Goal: Information Seeking & Learning: Understand process/instructions

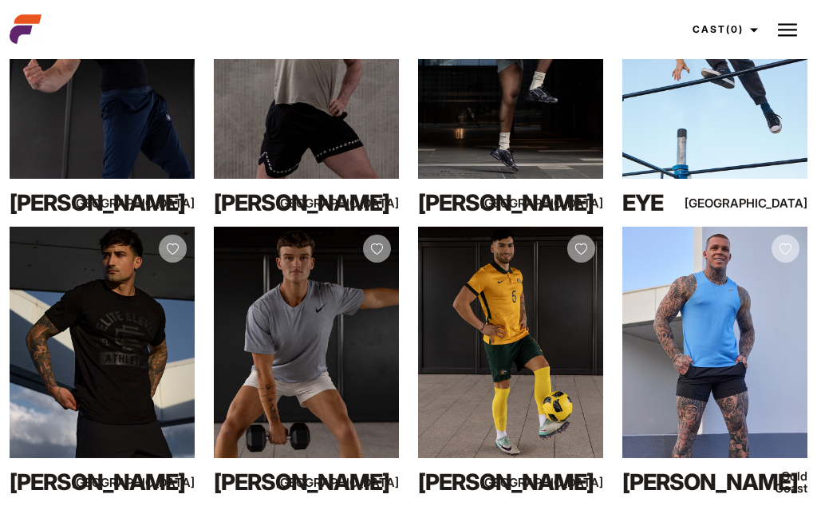
scroll to position [1030, 0]
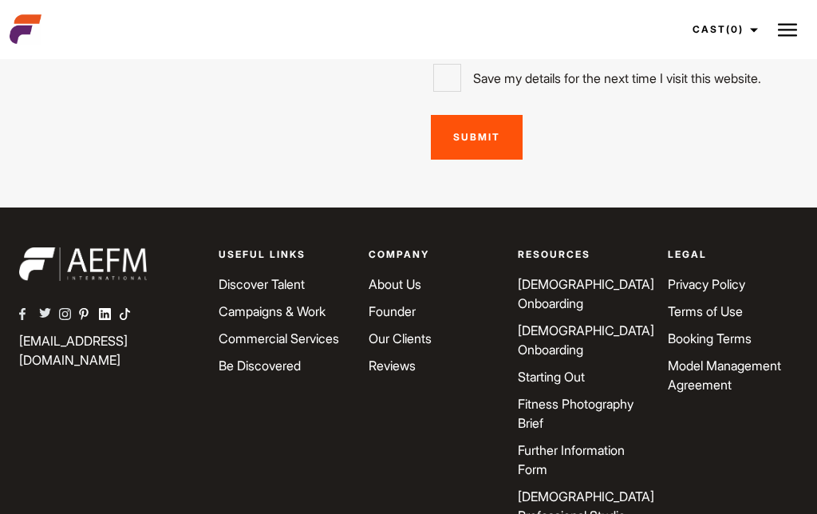
scroll to position [4568, 0]
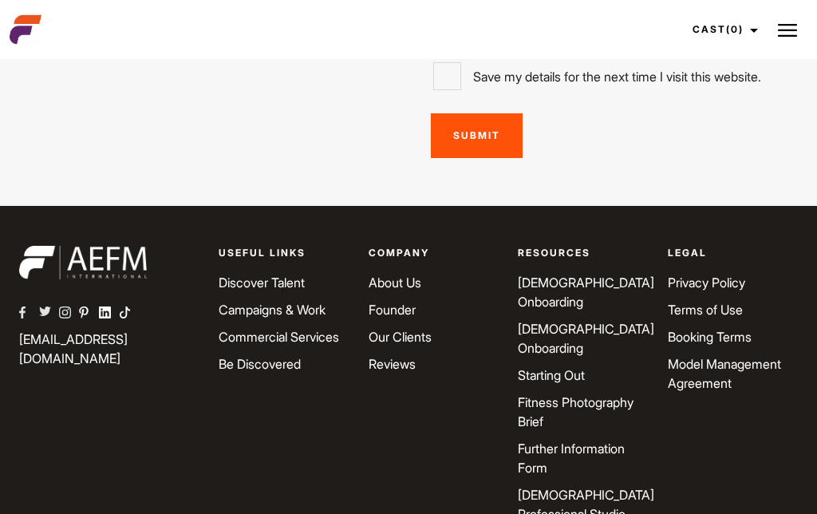
click at [598, 274] on link "[DEMOGRAPHIC_DATA] Onboarding" at bounding box center [586, 291] width 136 height 35
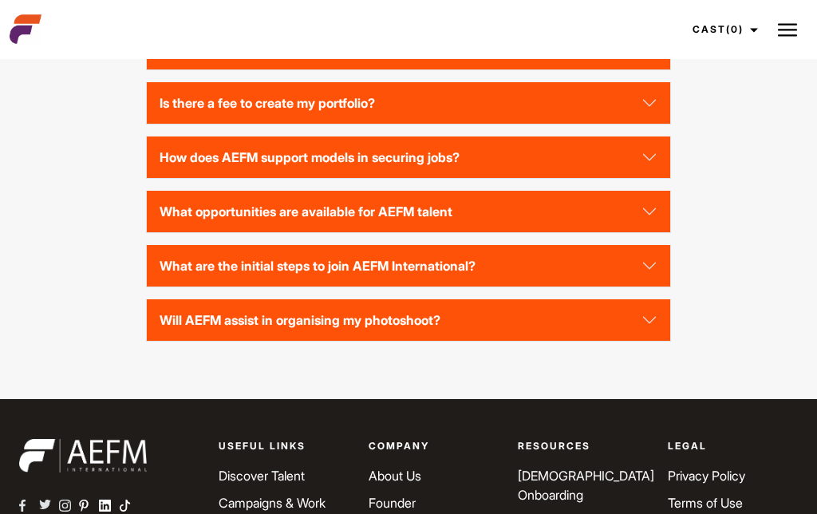
scroll to position [3516, 0]
click at [649, 69] on button "What does the onboarding process entail?" at bounding box center [409, 48] width 524 height 41
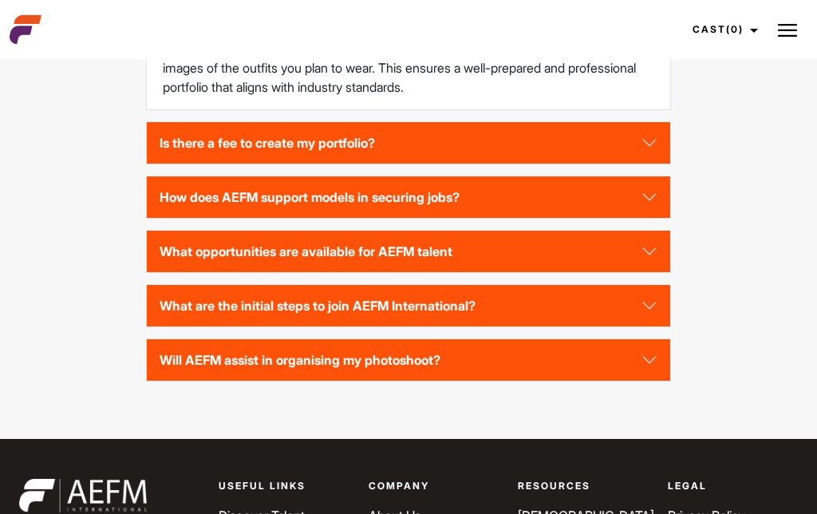
scroll to position [3567, 0]
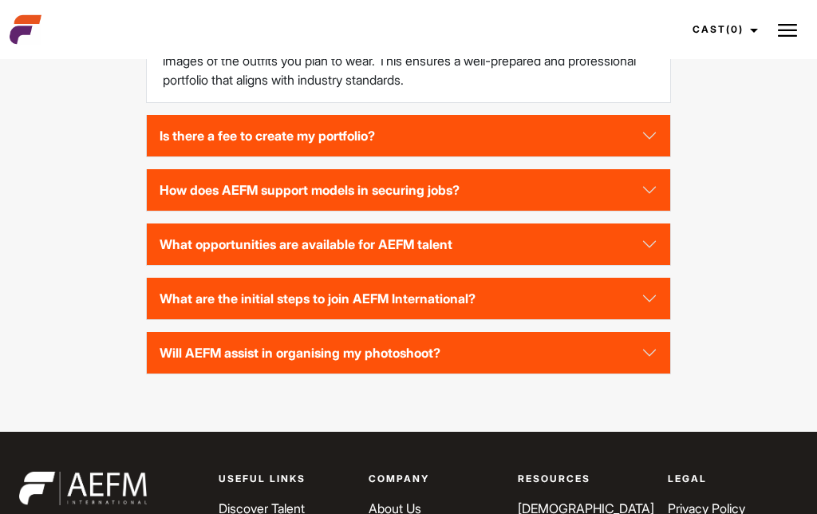
click at [644, 211] on button "How does AEFM support models in securing jobs?" at bounding box center [409, 189] width 524 height 41
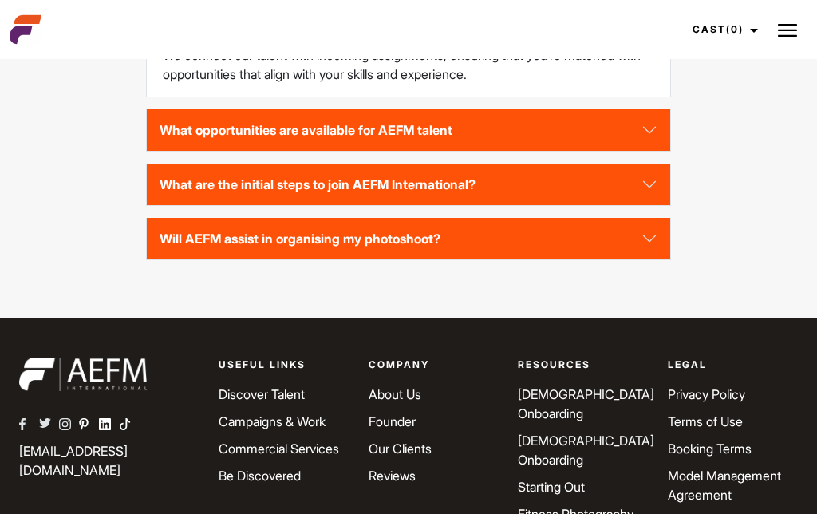
scroll to position [3675, 0]
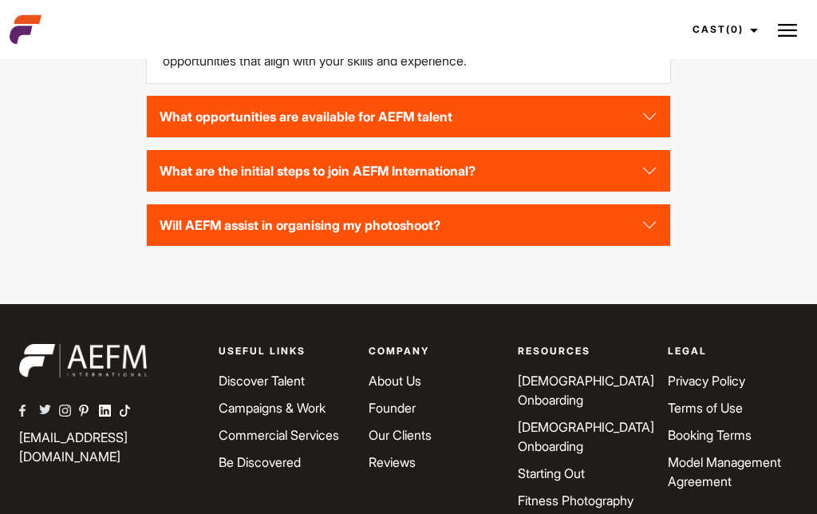
click at [647, 246] on button "Will AEFM assist in organising my photoshoot?" at bounding box center [409, 224] width 524 height 41
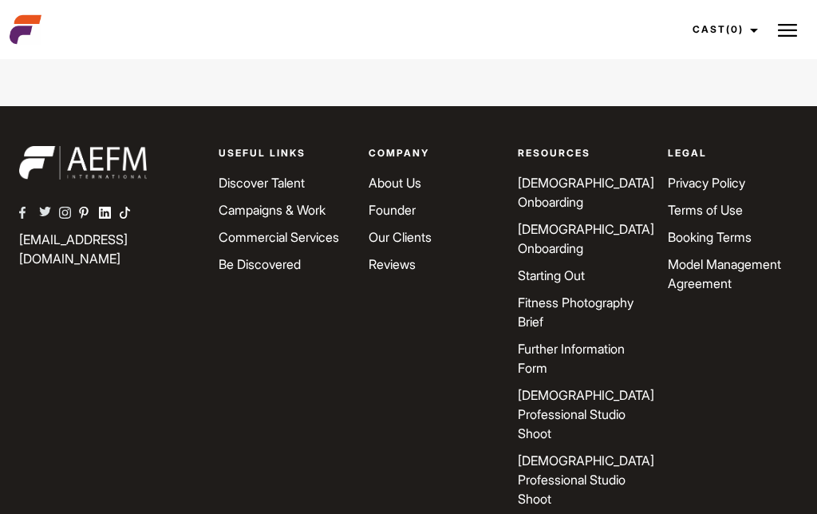
scroll to position [3927, 0]
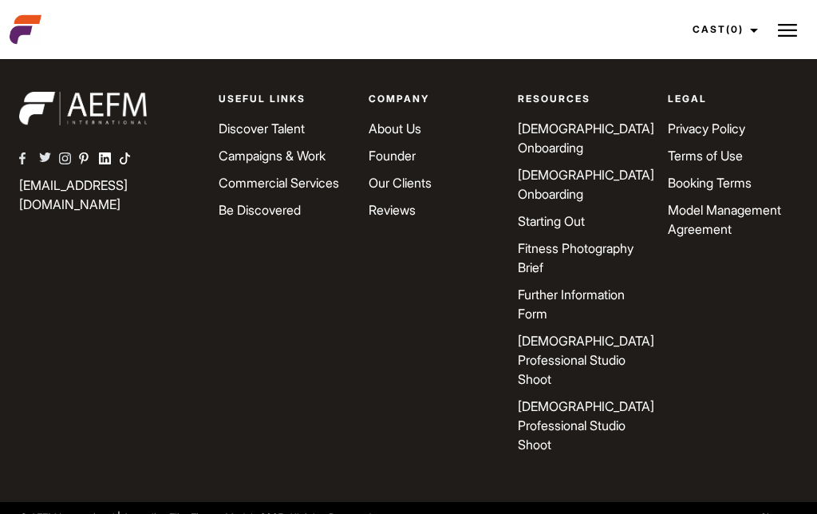
click at [694, 237] on link "Model Management Agreement" at bounding box center [724, 219] width 113 height 35
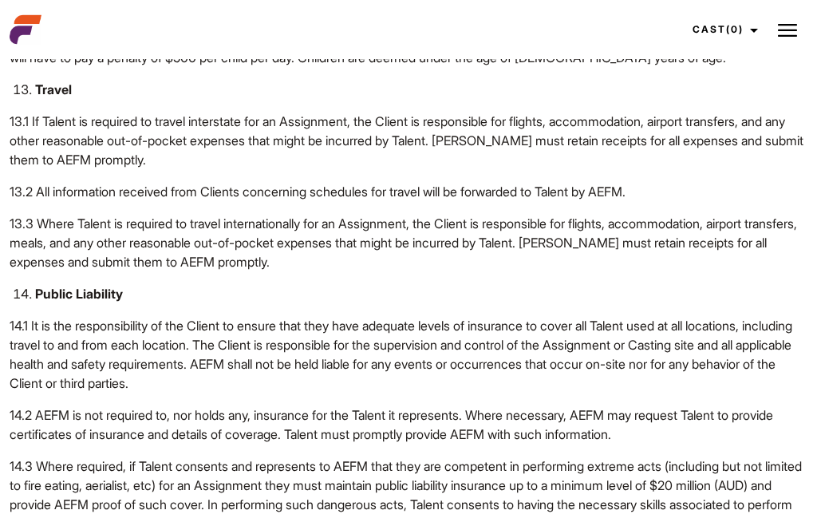
scroll to position [7073, 0]
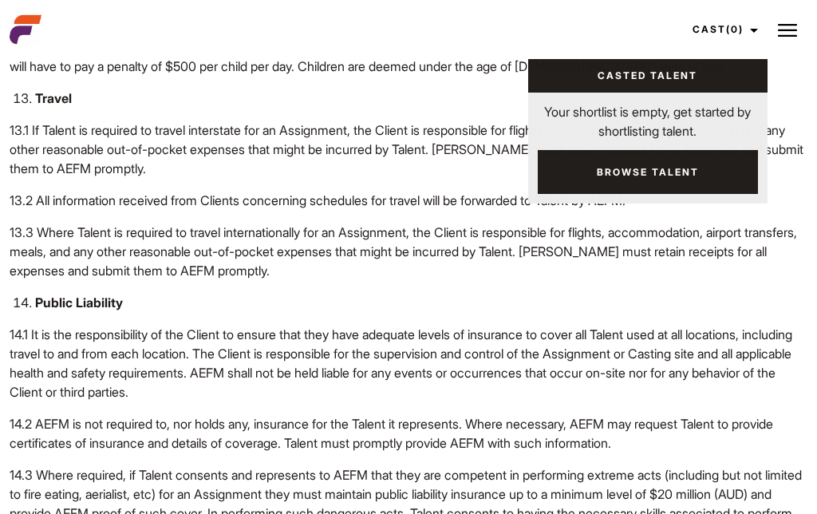
click at [793, 33] on img at bounding box center [787, 30] width 19 height 19
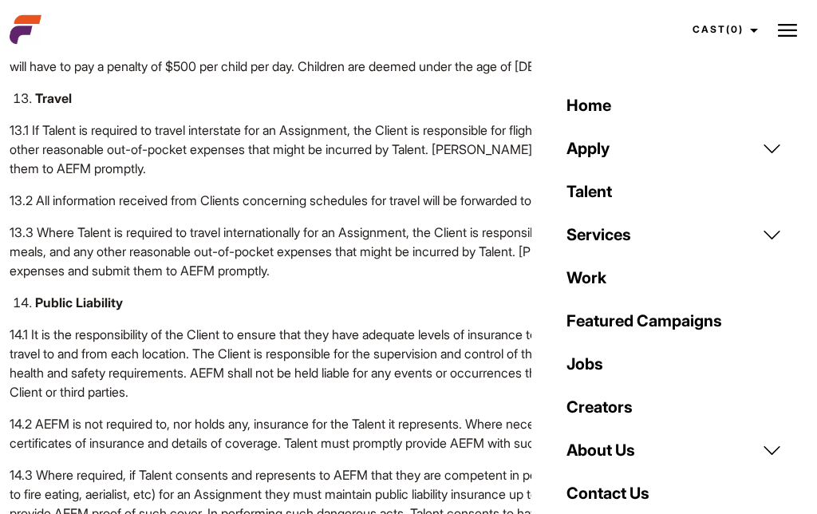
click at [626, 498] on link "Contact Us" at bounding box center [674, 492] width 234 height 43
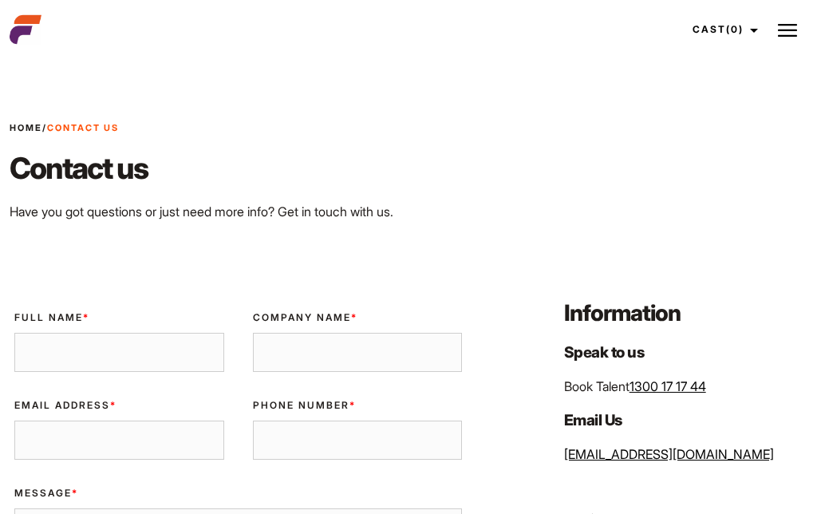
click at [790, 31] on img at bounding box center [787, 30] width 19 height 19
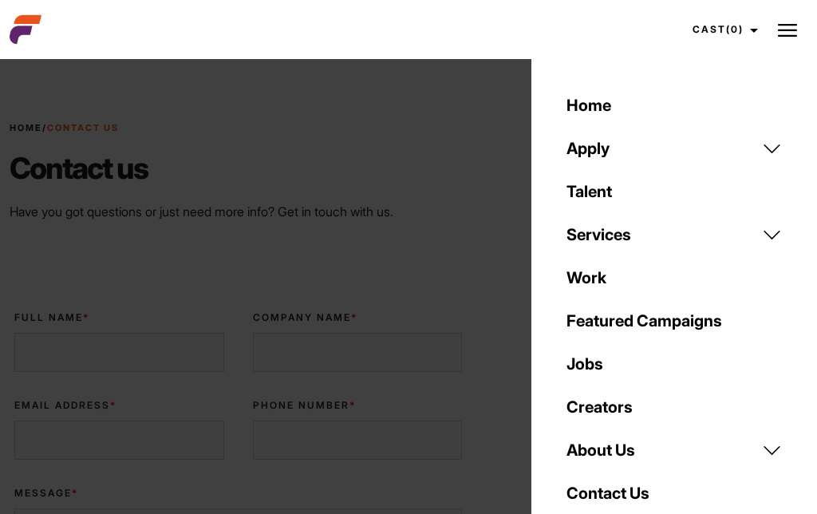
click at [611, 448] on link "About Us" at bounding box center [674, 449] width 234 height 43
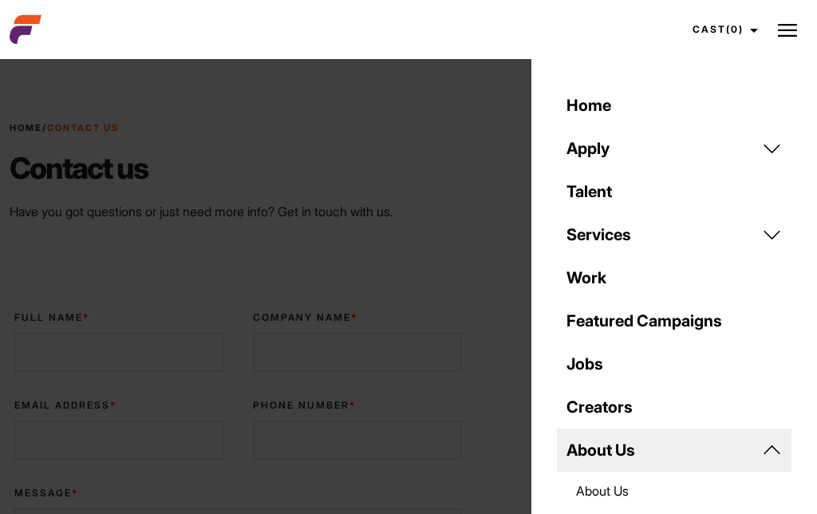
click at [612, 498] on link "About Us" at bounding box center [674, 490] width 234 height 38
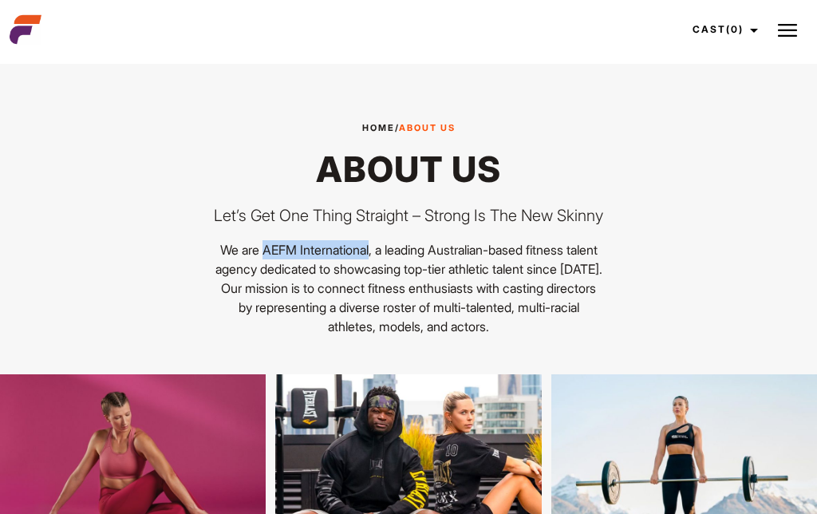
click at [781, 33] on img at bounding box center [787, 30] width 19 height 19
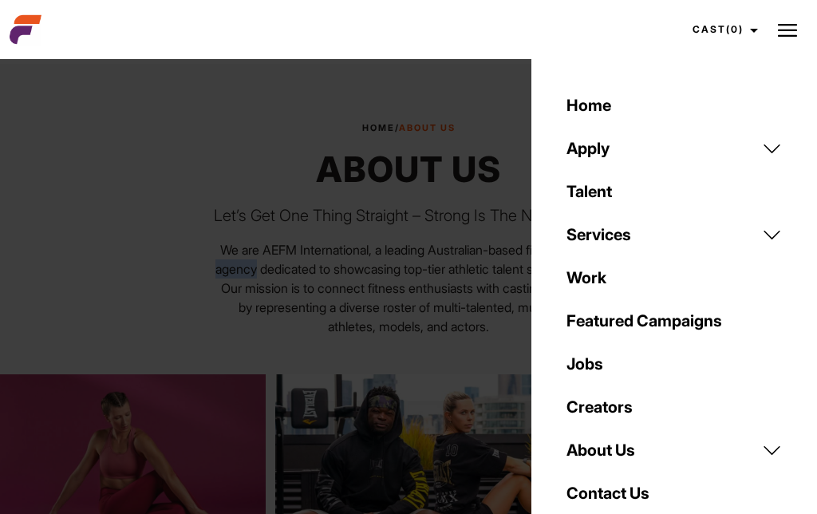
click at [776, 143] on link "Apply" at bounding box center [674, 148] width 234 height 43
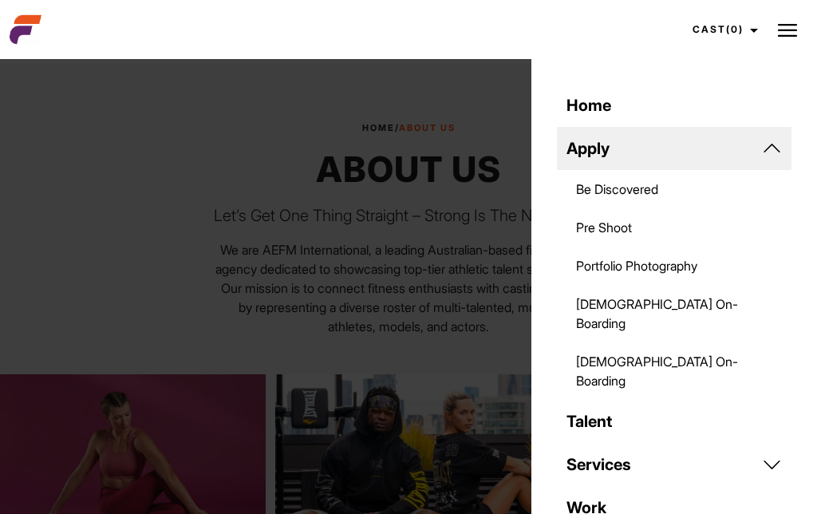
click at [648, 195] on link "Be Discovered" at bounding box center [674, 189] width 234 height 38
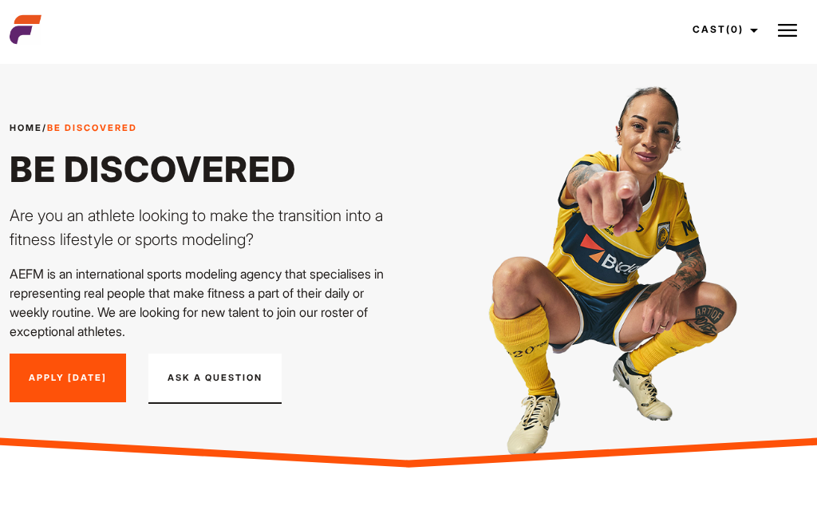
click at [69, 384] on link "Apply [DATE]" at bounding box center [68, 377] width 116 height 49
click at [789, 28] on img at bounding box center [787, 30] width 19 height 19
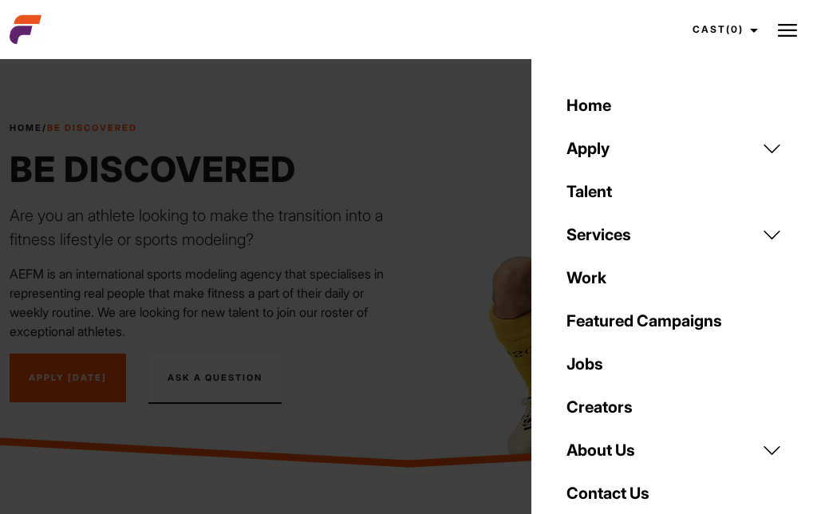
click at [766, 235] on link "Services" at bounding box center [674, 234] width 234 height 43
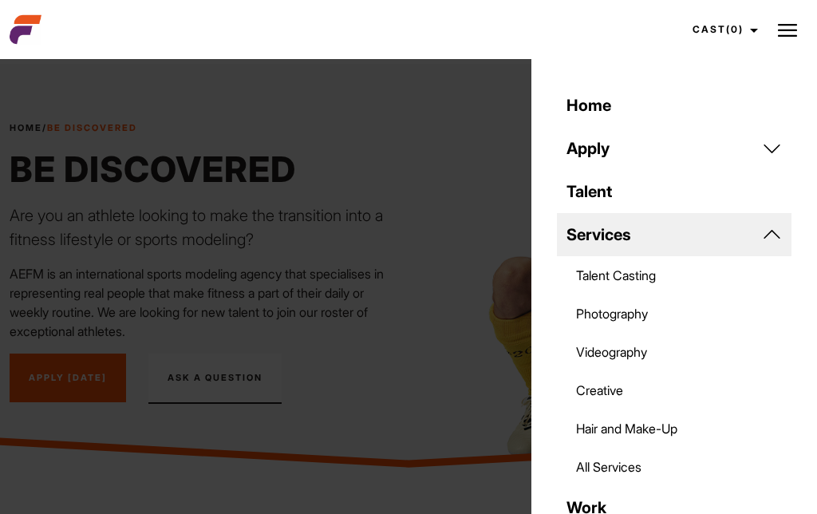
click at [765, 235] on link "Services" at bounding box center [674, 234] width 234 height 43
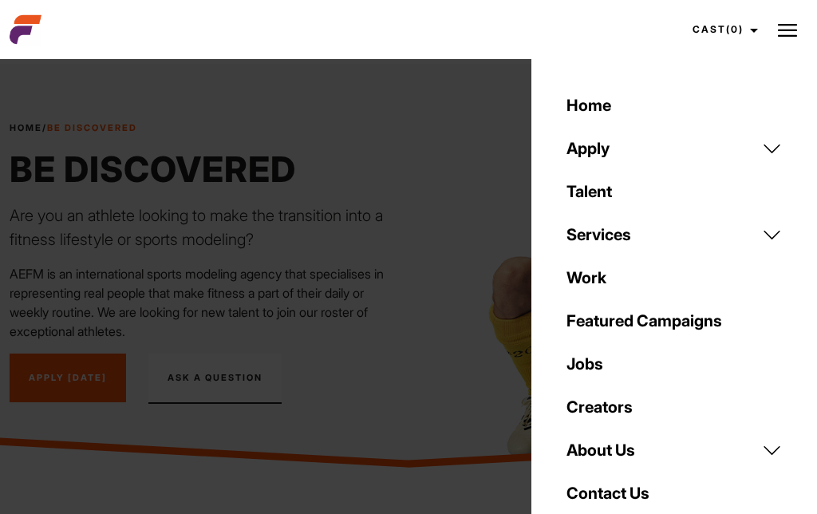
click at [630, 498] on link "Contact Us" at bounding box center [674, 492] width 234 height 43
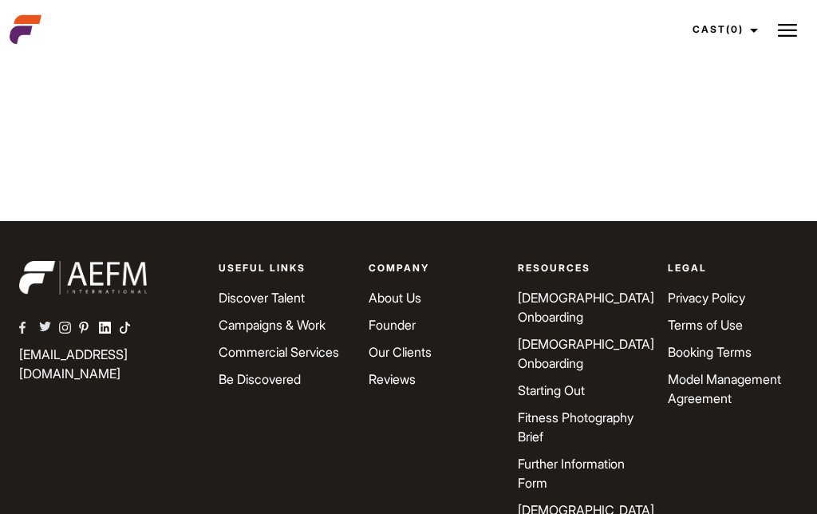
scroll to position [1093, 0]
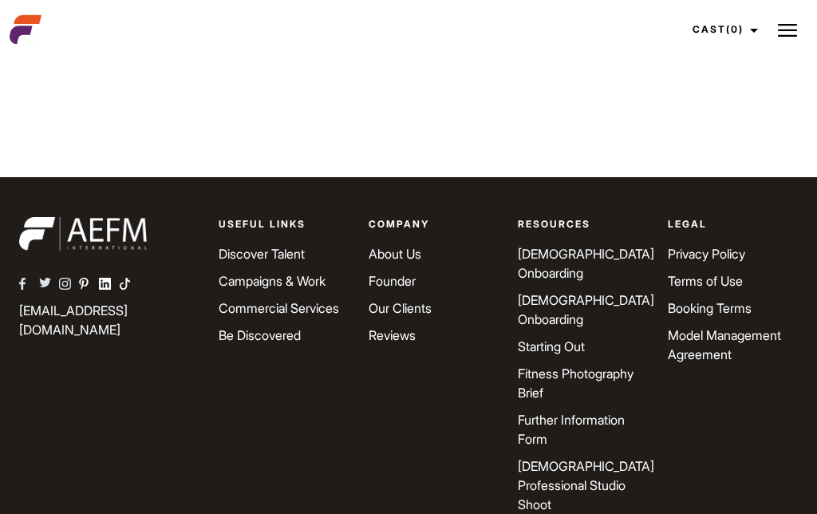
click at [409, 336] on link "Reviews" at bounding box center [391, 335] width 47 height 16
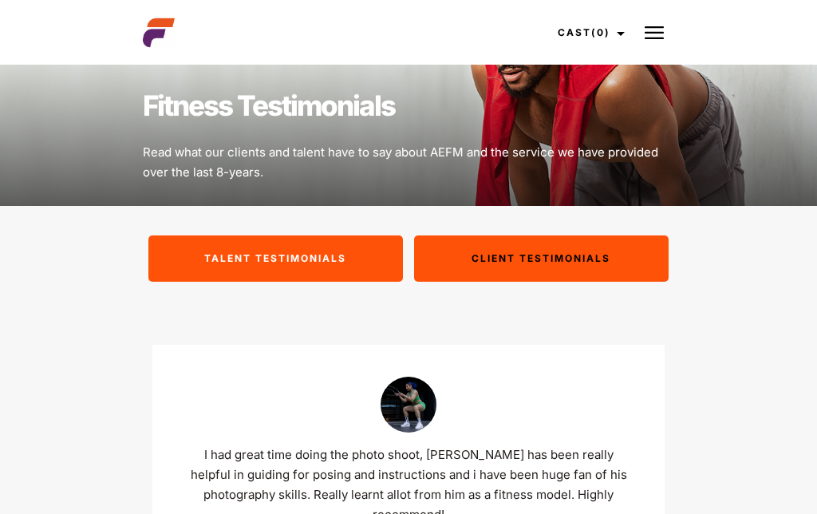
click at [652, 33] on img at bounding box center [653, 32] width 19 height 19
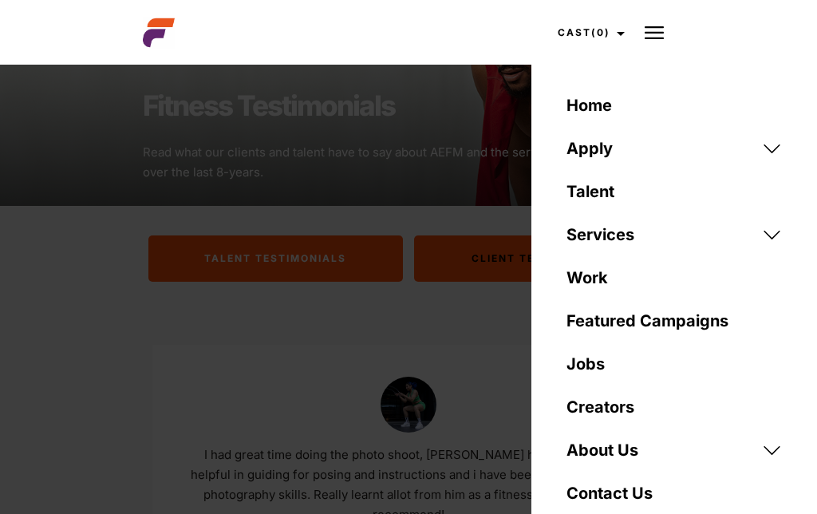
click at [609, 497] on link "Contact Us" at bounding box center [674, 492] width 234 height 43
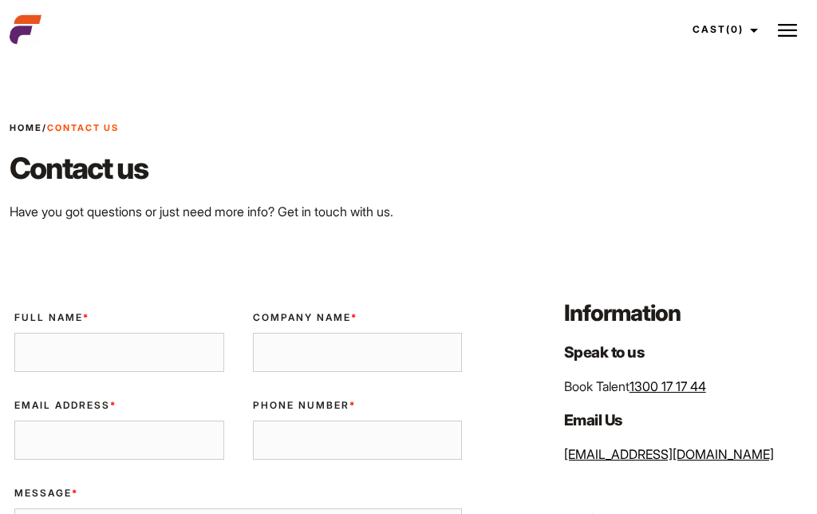
scroll to position [294, 0]
